Goal: Information Seeking & Learning: Learn about a topic

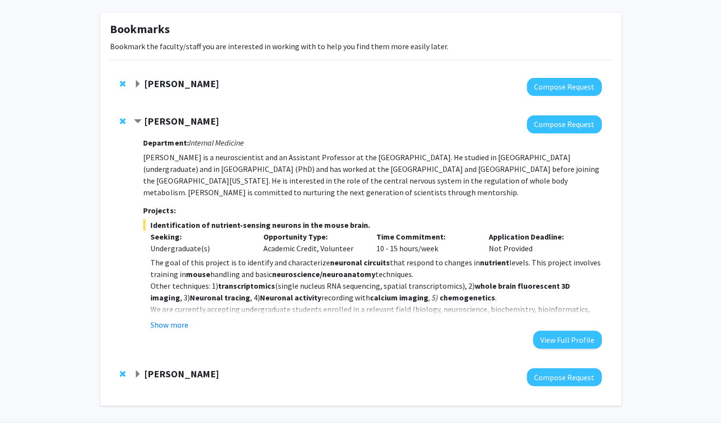
scroll to position [42, 0]
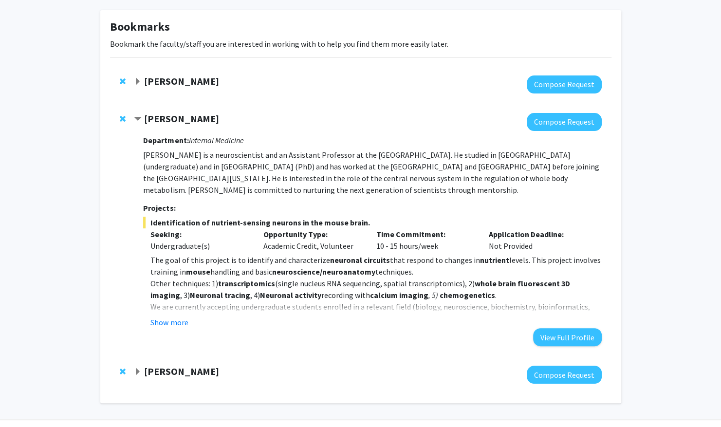
click at [161, 113] on strong "[PERSON_NAME]" at bounding box center [181, 118] width 75 height 12
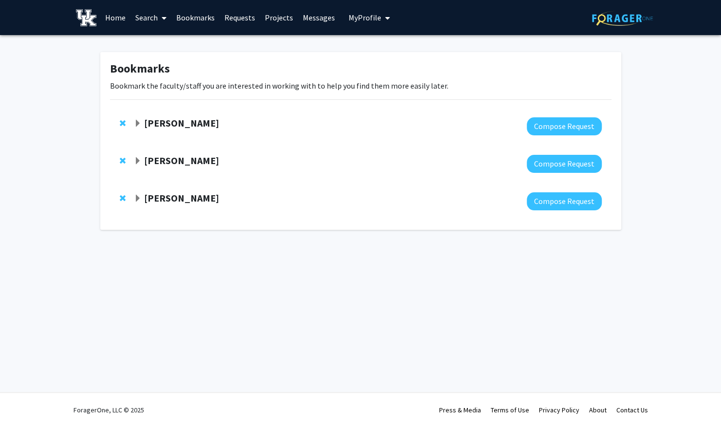
scroll to position [0, 0]
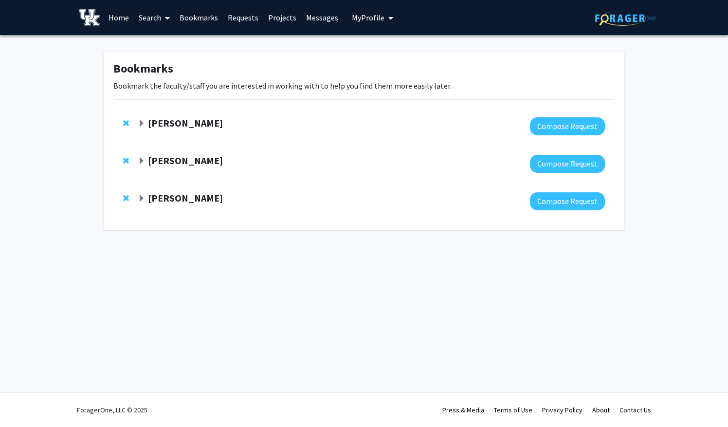
click at [235, 18] on link "Requests" at bounding box center [243, 17] width 40 height 34
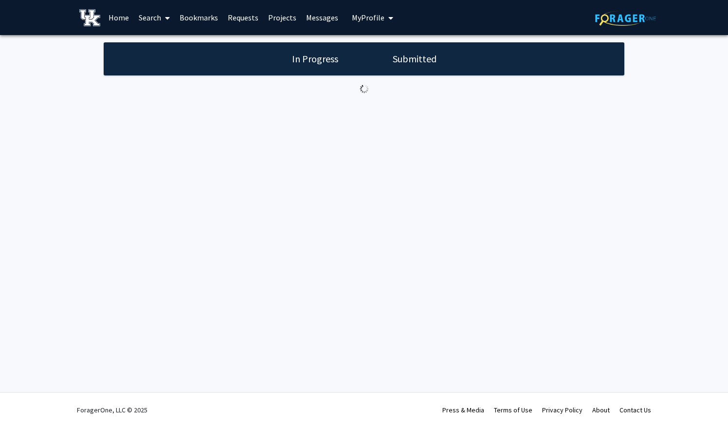
click at [410, 66] on div "In Progress Submitted" at bounding box center [364, 58] width 521 height 33
click at [408, 60] on h1 "Submitted" at bounding box center [415, 59] width 50 height 14
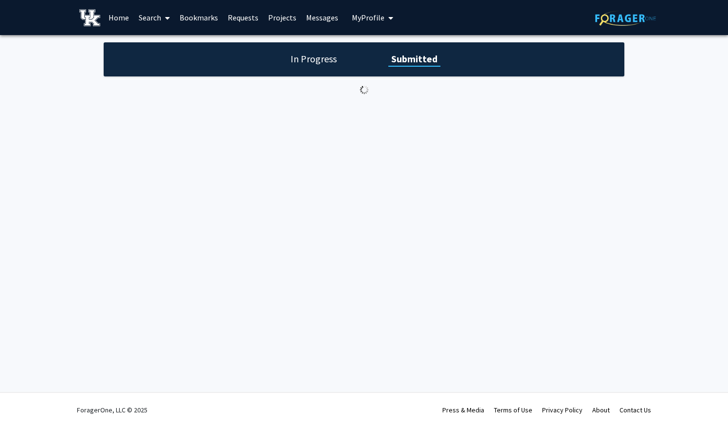
click at [210, 15] on link "Bookmarks" at bounding box center [199, 17] width 48 height 34
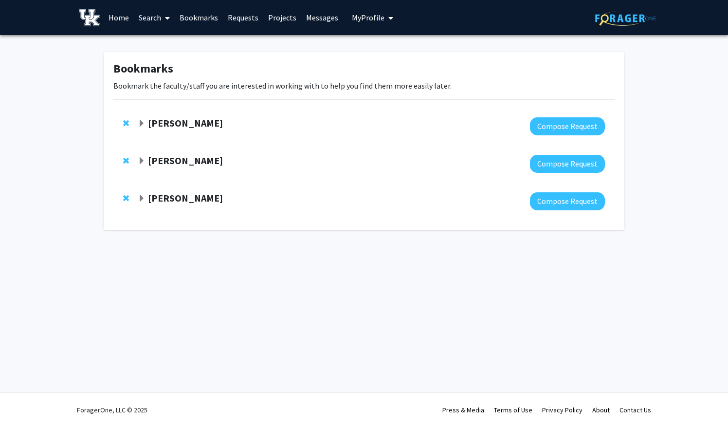
click at [139, 158] on span "Expand Ioannis Papazoglou Bookmark" at bounding box center [142, 161] width 8 height 8
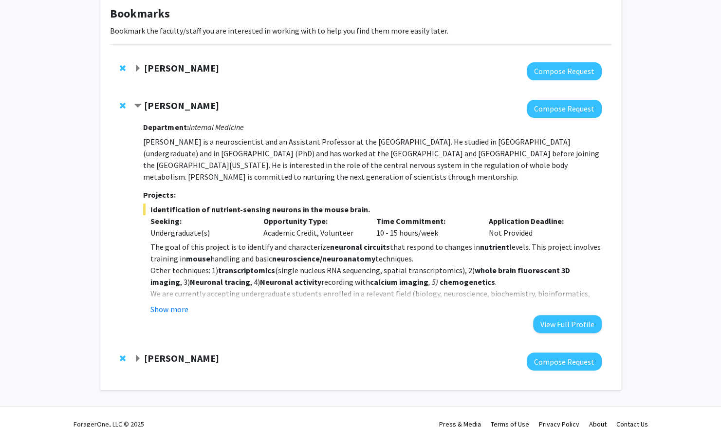
scroll to position [69, 0]
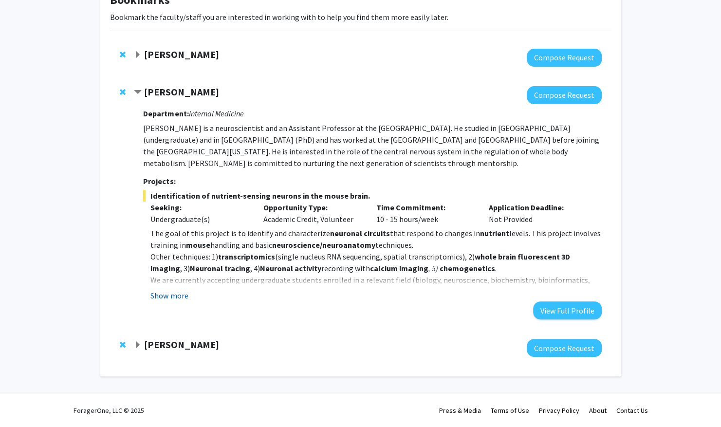
click at [172, 301] on button "Show more" at bounding box center [168, 296] width 37 height 12
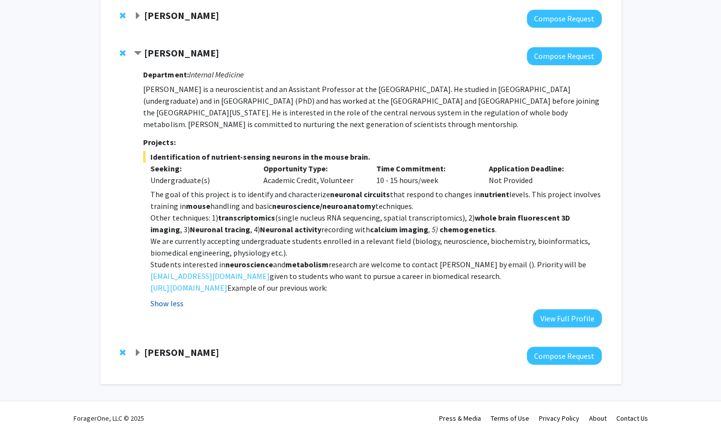
scroll to position [115, 0]
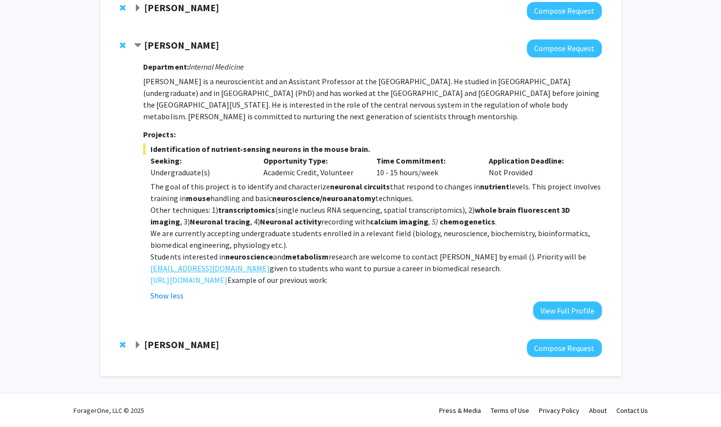
click at [221, 266] on link "[EMAIL_ADDRESS][DOMAIN_NAME]" at bounding box center [209, 268] width 119 height 12
click at [507, 274] on p "Example of our previous work: [URL][DOMAIN_NAME]" at bounding box center [375, 280] width 451 height 12
click at [231, 270] on link "[EMAIL_ADDRESS][DOMAIN_NAME]" at bounding box center [209, 268] width 119 height 12
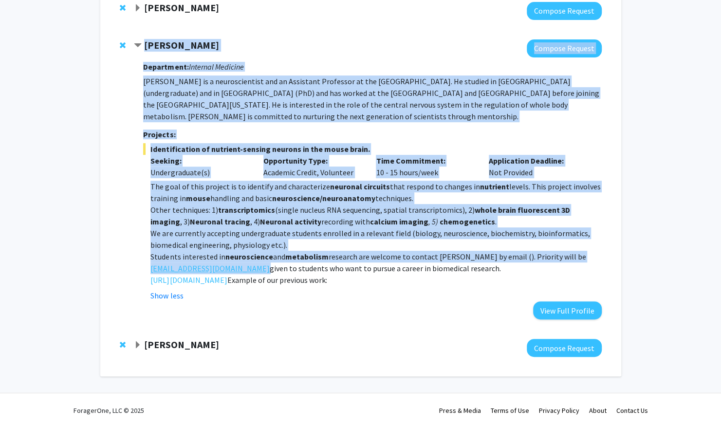
drag, startPoint x: 131, startPoint y: 266, endPoint x: 244, endPoint y: 265, distance: 112.9
click at [244, 265] on div "[PERSON_NAME] Compose Request Department: Internal Medicine [PERSON_NAME] is a …" at bounding box center [360, 179] width 501 height 299
drag, startPoint x: 244, startPoint y: 265, endPoint x: 140, endPoint y: 261, distance: 103.7
click at [140, 261] on div "[PERSON_NAME] Compose Request Department: Internal Medicine [PERSON_NAME] is a …" at bounding box center [367, 179] width 467 height 280
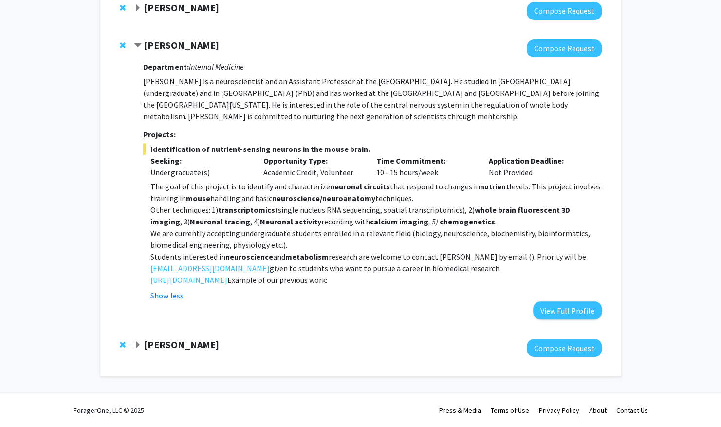
click at [144, 270] on fg-read-more "The goal of this project is to identify and characterize neuronal circuits that…" at bounding box center [372, 241] width 458 height 121
drag, startPoint x: 149, startPoint y: 271, endPoint x: 177, endPoint y: 271, distance: 28.2
click at [177, 271] on fg-read-more "The goal of this project is to identify and characterize neuronal circuits that…" at bounding box center [372, 241] width 458 height 121
drag, startPoint x: 177, startPoint y: 271, endPoint x: 124, endPoint y: 270, distance: 53.1
click at [124, 270] on div "[PERSON_NAME] Compose Request Department: Internal Medicine [PERSON_NAME] is a …" at bounding box center [360, 179] width 501 height 299
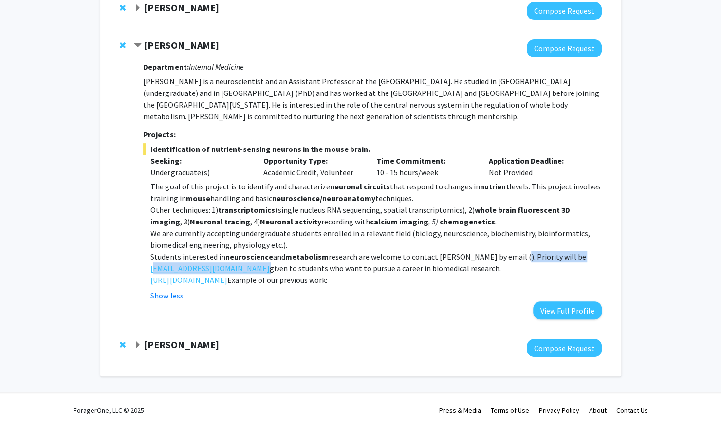
drag, startPoint x: 245, startPoint y: 267, endPoint x: 152, endPoint y: 267, distance: 93.4
click at [152, 267] on p "Students interested in neuroscience and metabolism research are welcome to cont…" at bounding box center [375, 262] width 451 height 23
click at [309, 260] on strong "metabolism" at bounding box center [306, 257] width 43 height 10
click at [678, 196] on div "Bookmarks Bookmark the faculty/staff you are interested in working with to help…" at bounding box center [360, 159] width 721 height 478
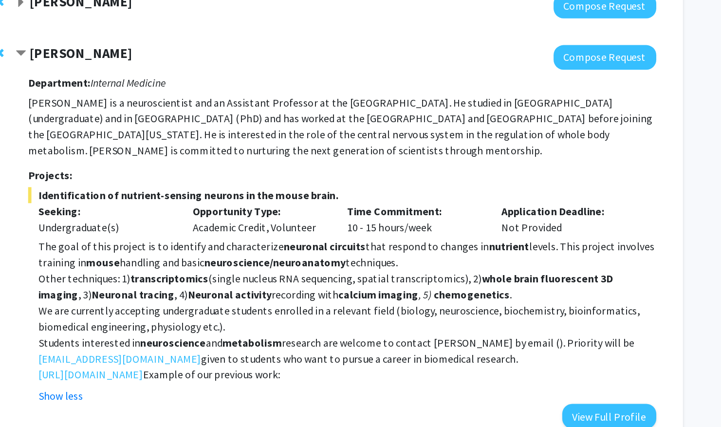
drag, startPoint x: 478, startPoint y: 106, endPoint x: 286, endPoint y: 117, distance: 192.1
click at [286, 117] on span "e is interested in the role of the central nervous system in the regulation of …" at bounding box center [355, 110] width 424 height 21
drag, startPoint x: 286, startPoint y: 117, endPoint x: 307, endPoint y: 117, distance: 20.4
click at [307, 117] on p "[PERSON_NAME] is a neuroscientist and an Assistant Professor at the [GEOGRAPHIC…" at bounding box center [372, 98] width 458 height 47
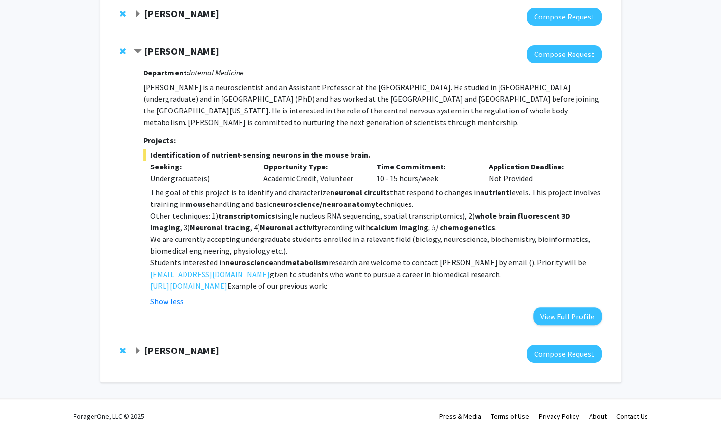
scroll to position [110, 0]
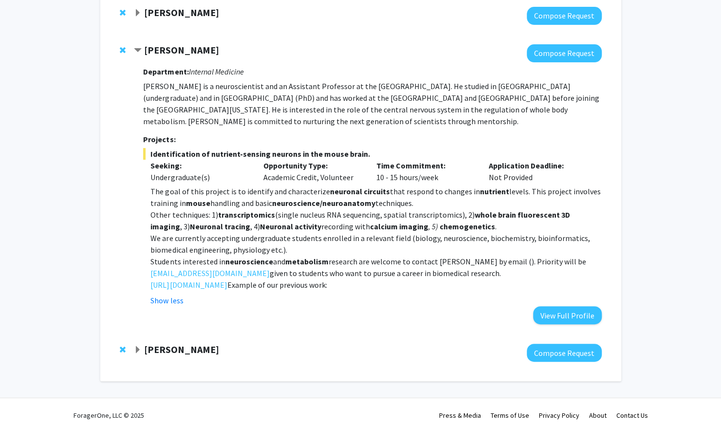
click at [622, 188] on div "Bookmarks Bookmark the faculty/staff you are interested in working with to help…" at bounding box center [360, 161] width 535 height 439
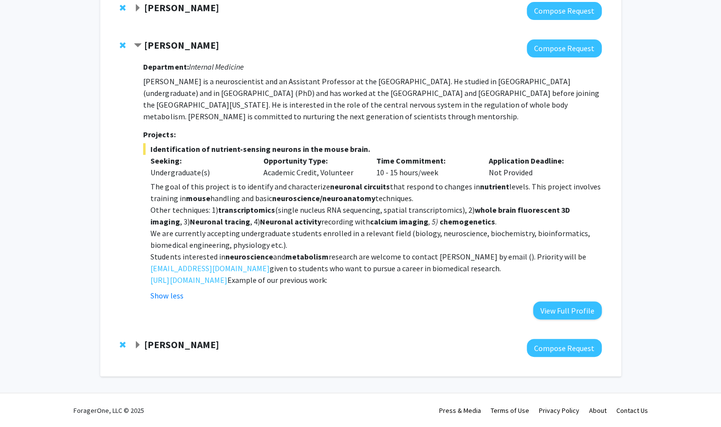
scroll to position [0, 0]
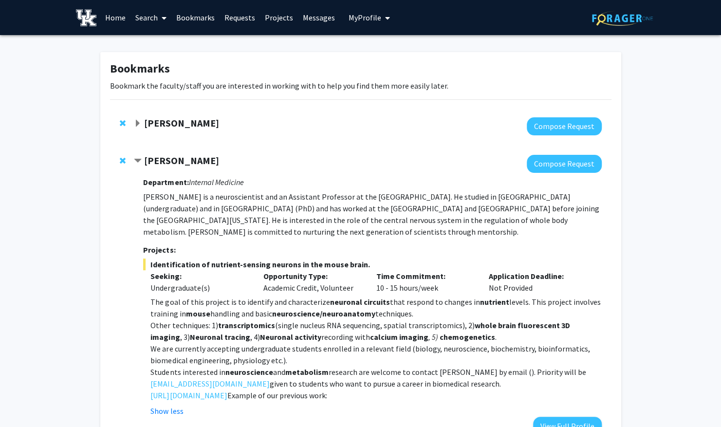
click at [539, 146] on div "[PERSON_NAME] Compose Request Department: Internal Medicine [PERSON_NAME] is a …" at bounding box center [360, 294] width 501 height 299
